Goal: Find specific page/section: Find specific page/section

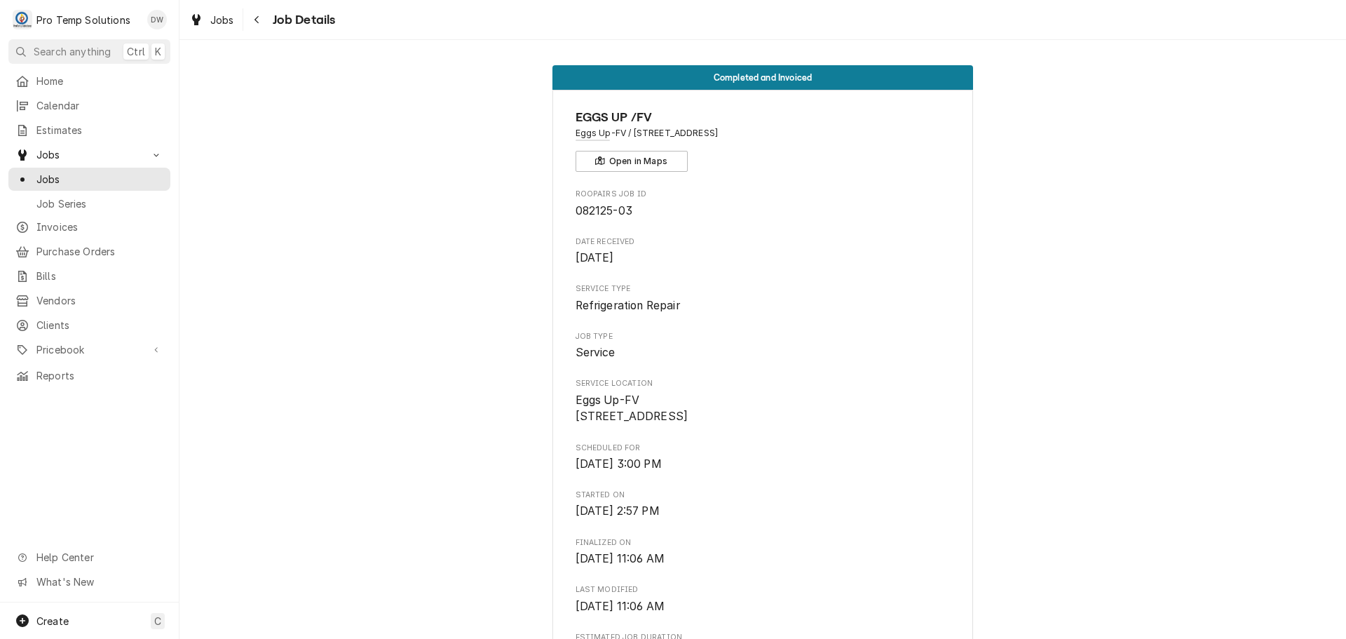
scroll to position [1161, 0]
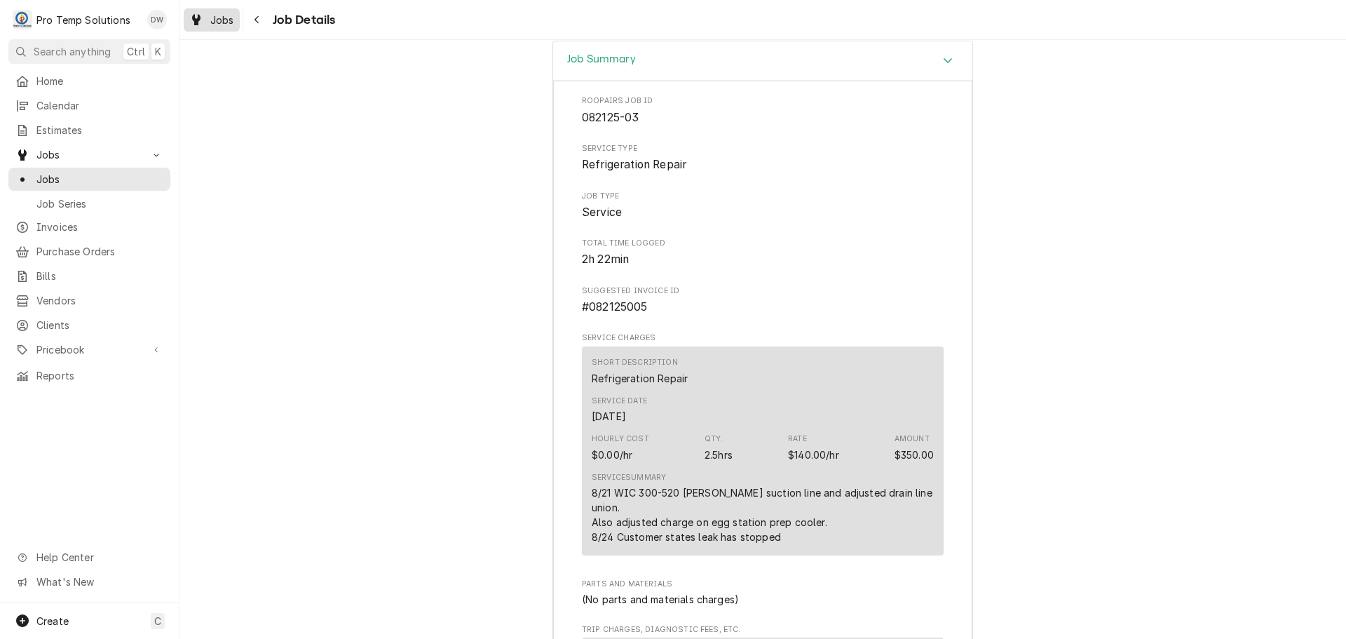
click at [216, 17] on span "Jobs" at bounding box center [222, 20] width 24 height 15
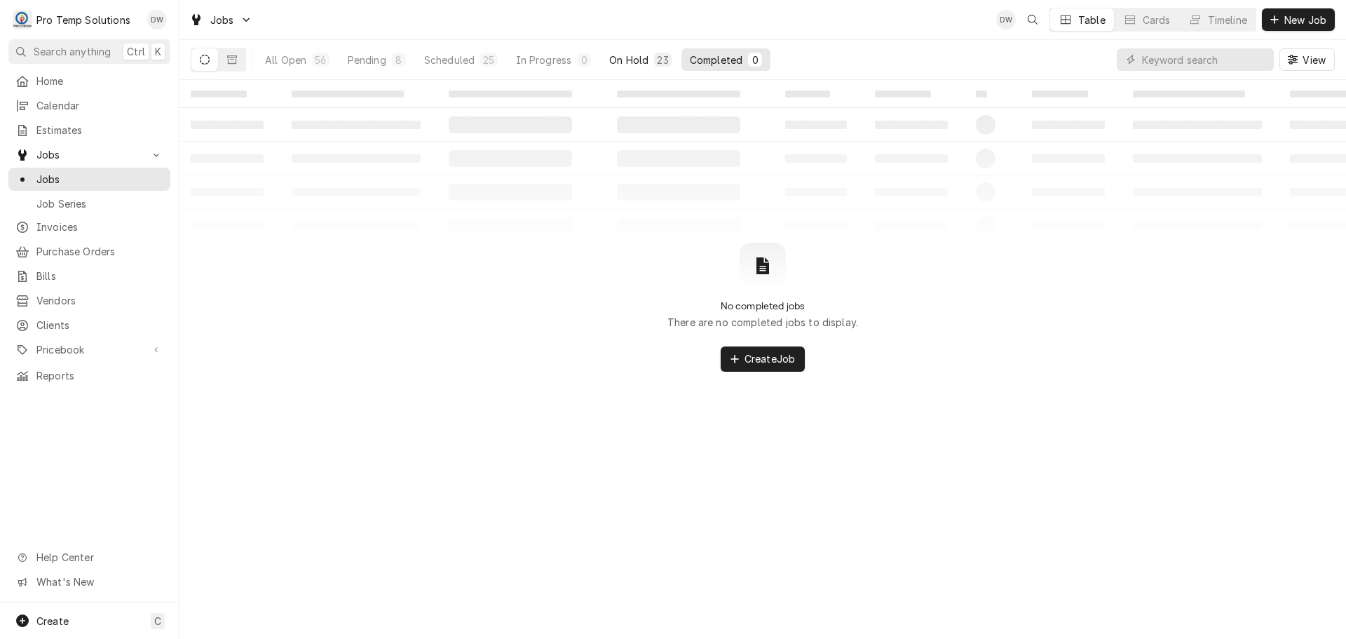
click at [615, 60] on div "On Hold" at bounding box center [628, 60] width 39 height 15
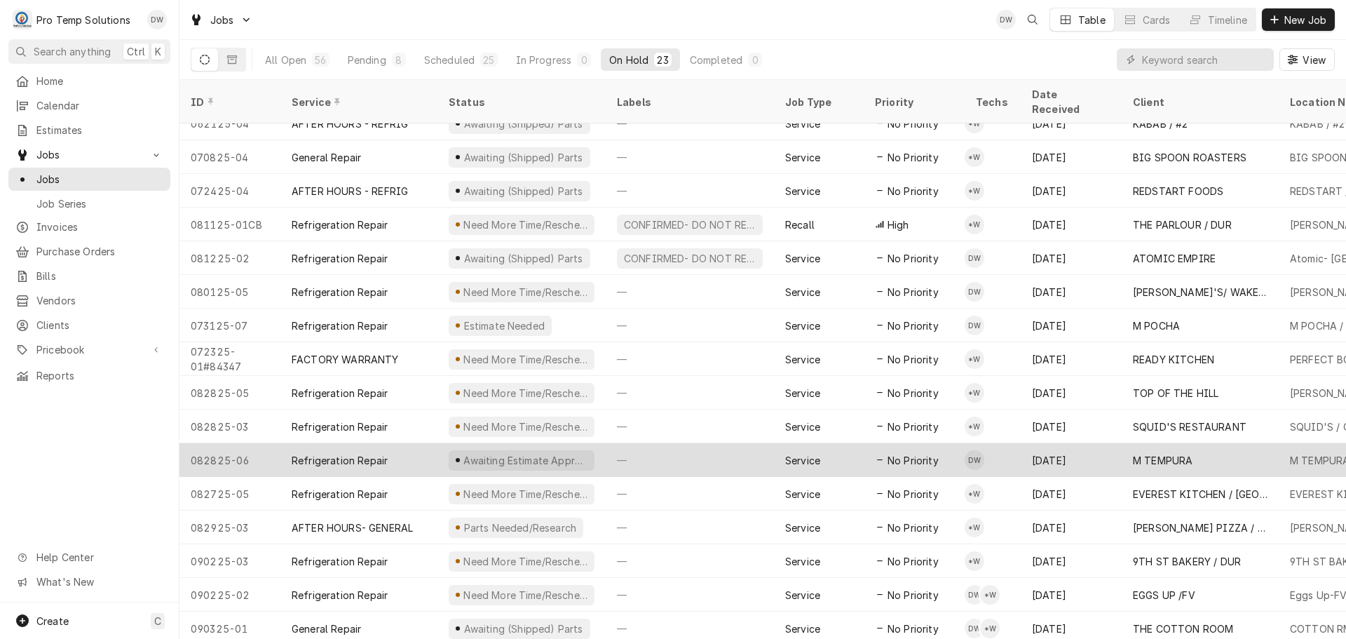
scroll to position [252, 0]
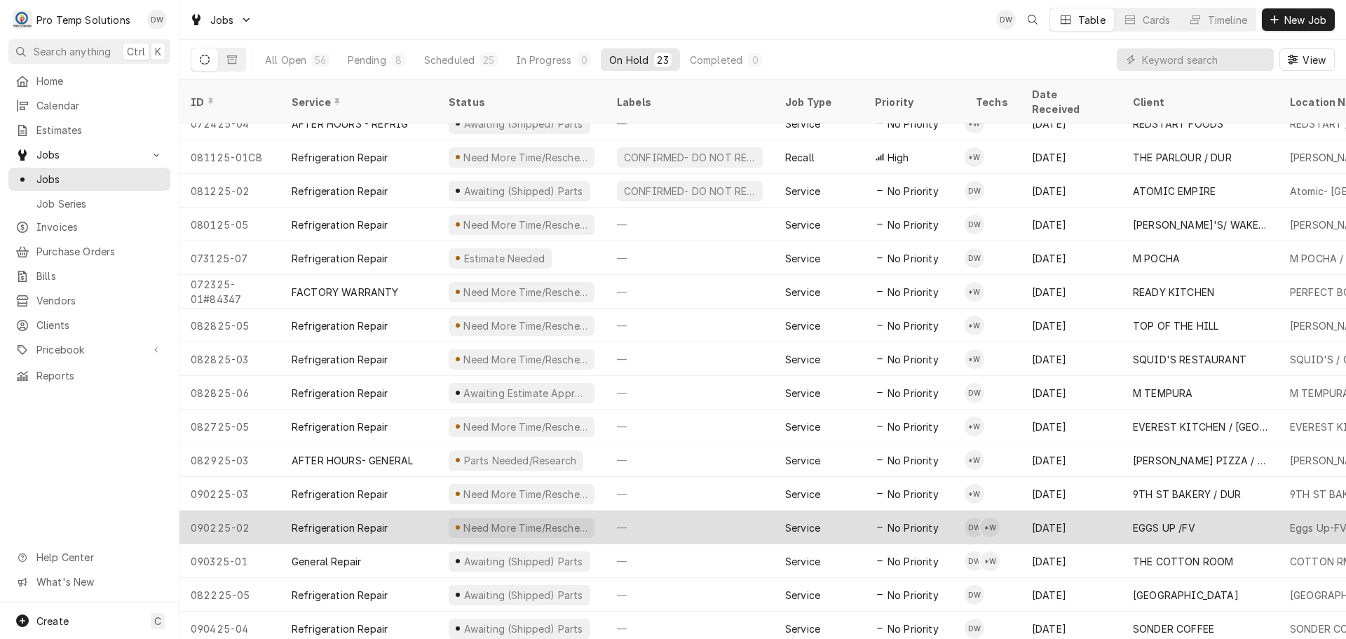
click at [728, 510] on div "—" at bounding box center [690, 527] width 168 height 34
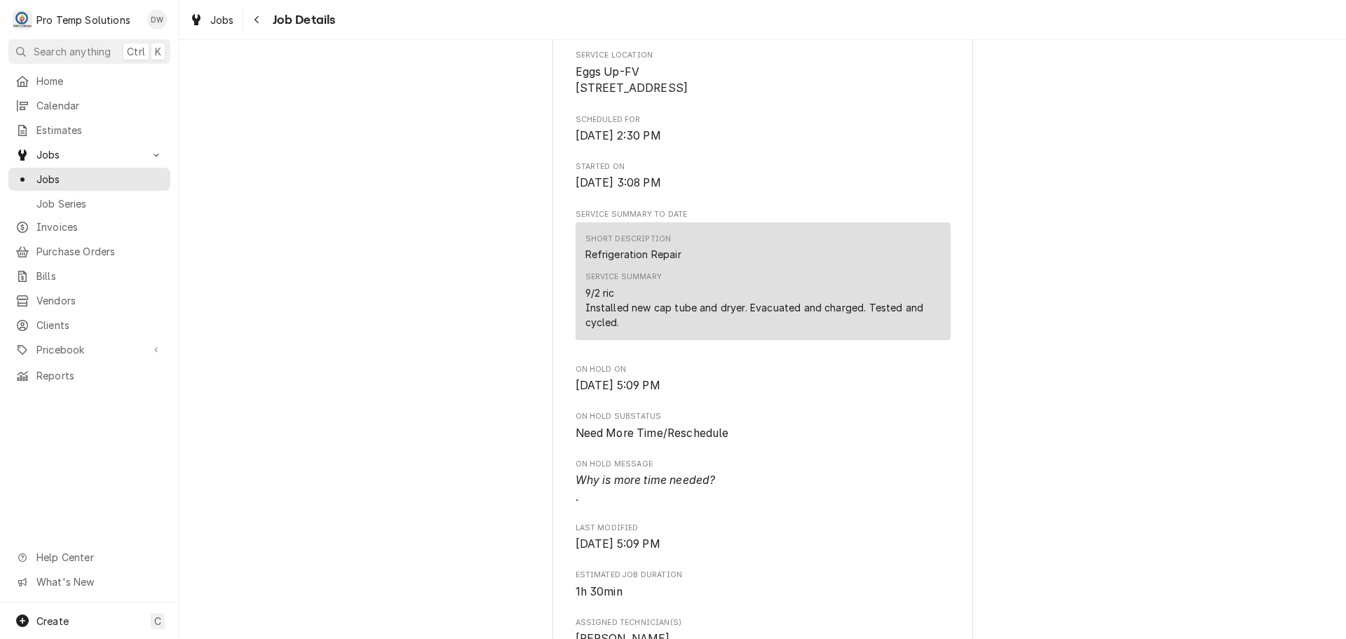
scroll to position [290, 0]
